Goal: Task Accomplishment & Management: Manage account settings

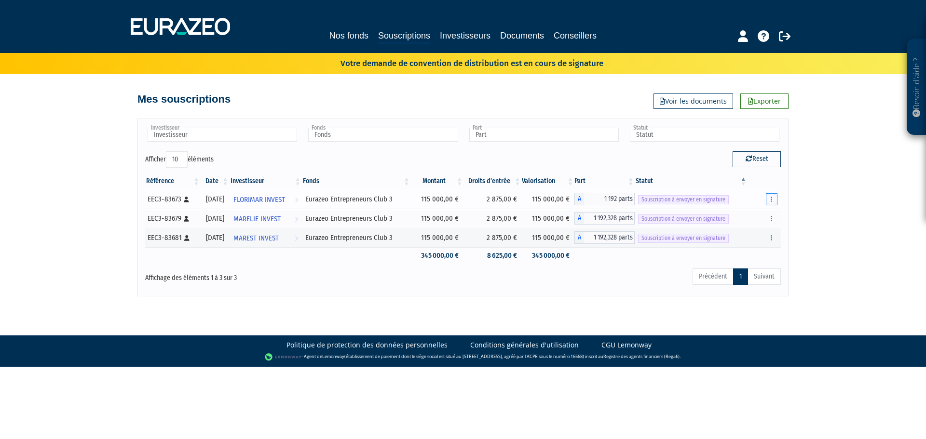
click at [773, 202] on button "button" at bounding box center [772, 199] width 12 height 12
click at [762, 216] on link "Envoyer à signer" at bounding box center [747, 217] width 55 height 16
click at [772, 218] on icon "button" at bounding box center [771, 219] width 1 height 6
click at [813, 237] on div "Besoin d'aide ? × J'ai besoin d'aide Si vous avez une question à propos du fonc…" at bounding box center [463, 148] width 926 height 297
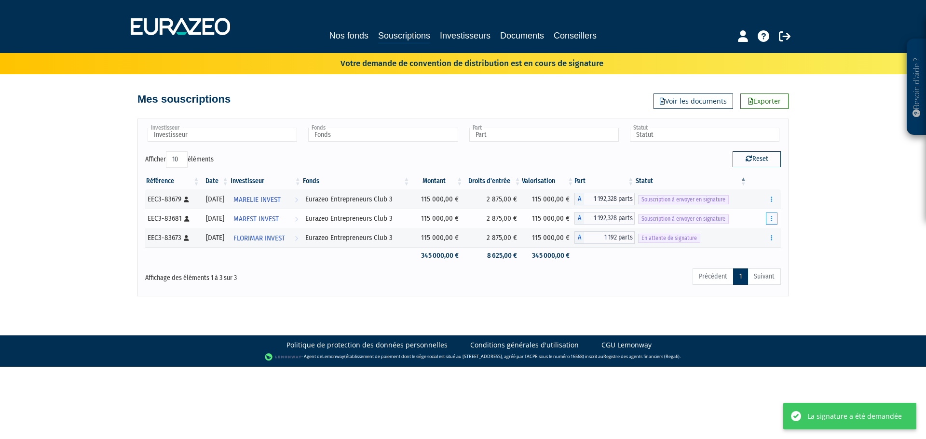
click at [769, 220] on button "button" at bounding box center [772, 219] width 12 height 12
click at [758, 233] on link "Envoyer à signer" at bounding box center [747, 236] width 55 height 16
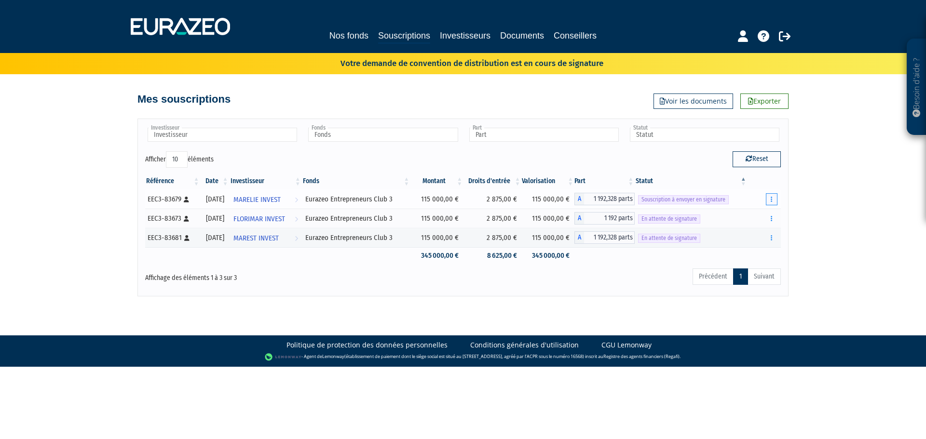
click at [773, 199] on button "button" at bounding box center [772, 199] width 12 height 12
click at [756, 218] on link "Envoyer à signer" at bounding box center [747, 217] width 55 height 16
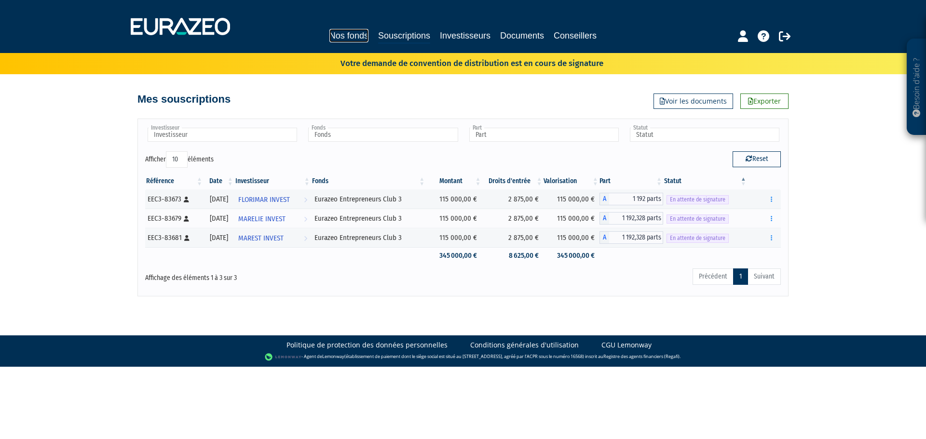
click at [340, 31] on link "Nos fonds" at bounding box center [348, 36] width 39 height 14
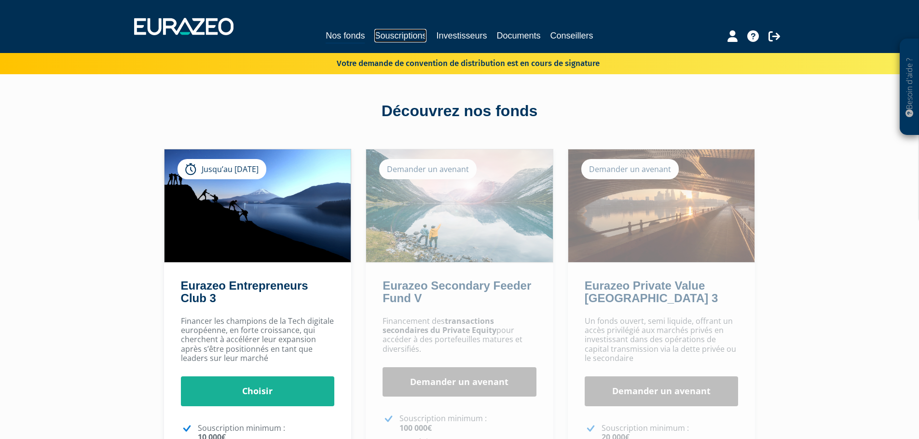
click at [409, 33] on link "Souscriptions" at bounding box center [400, 36] width 52 height 14
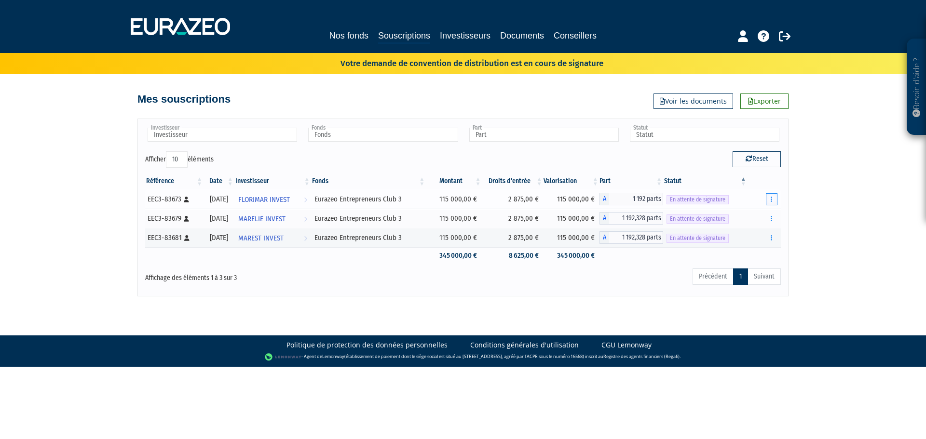
click at [774, 198] on button "button" at bounding box center [772, 199] width 12 height 12
click at [826, 213] on div "Besoin d'aide ? × J'ai besoin d'aide Si vous avez une question à propos du fonc…" at bounding box center [463, 148] width 926 height 297
